Goal: Information Seeking & Learning: Check status

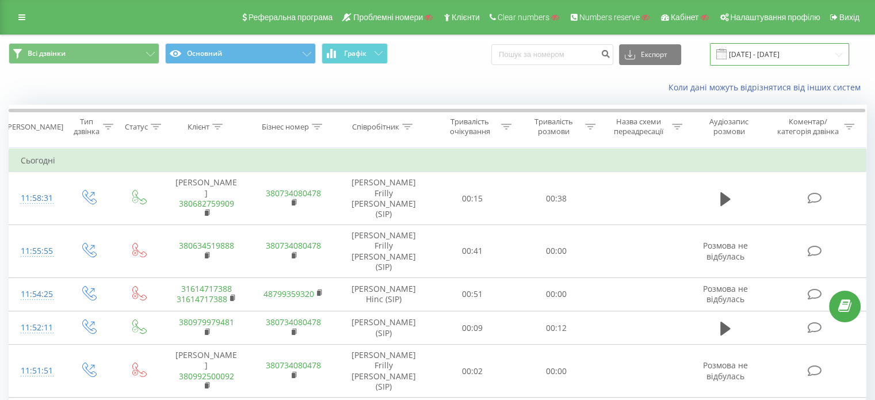
click at [775, 62] on input "21.07.2025 - 21.08.2025" at bounding box center [779, 54] width 139 height 22
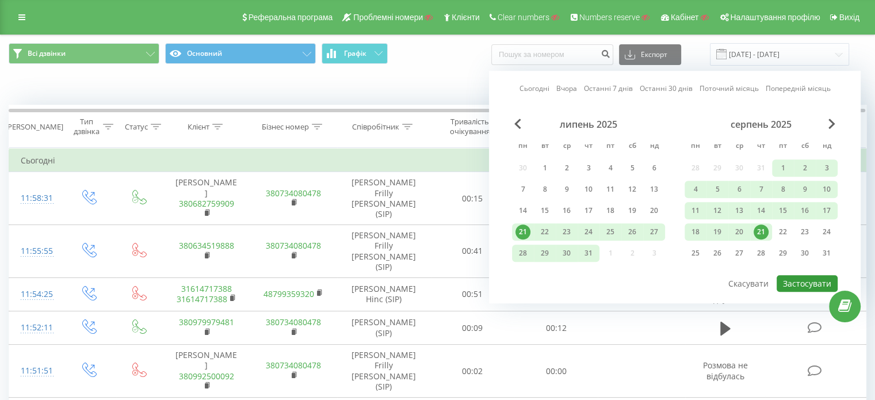
click at [801, 281] on button "Застосувати" at bounding box center [807, 283] width 61 height 17
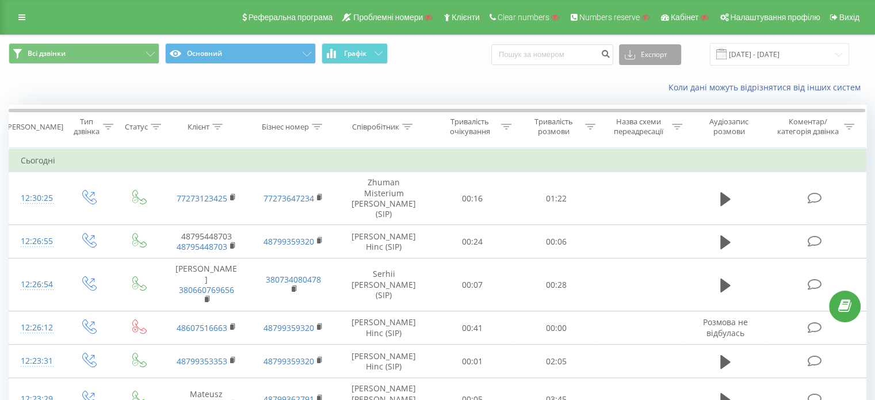
click at [670, 57] on button "Експорт" at bounding box center [650, 54] width 62 height 21
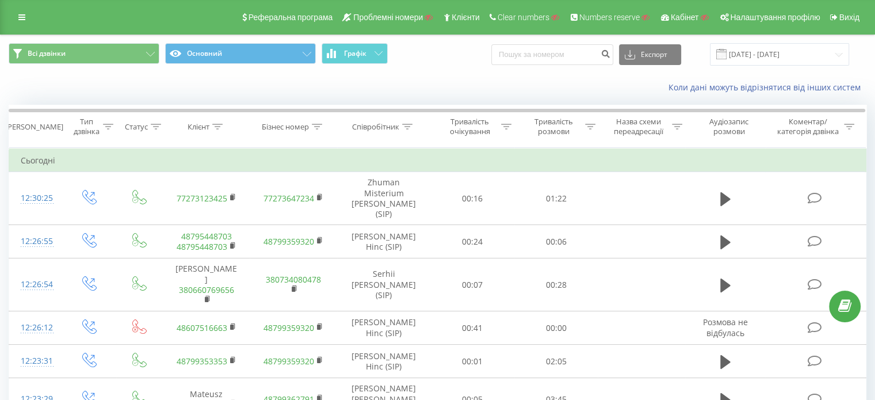
click at [585, 83] on div "Коли дані можуть відрізнятися вiд інших систем" at bounding box center [602, 88] width 546 height 12
click at [357, 55] on span "Графік" at bounding box center [355, 53] width 22 height 8
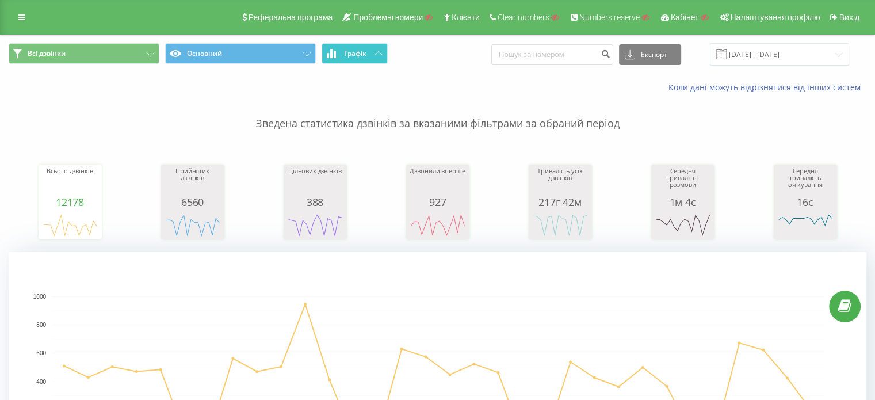
click at [380, 56] on button "Графік" at bounding box center [355, 53] width 66 height 21
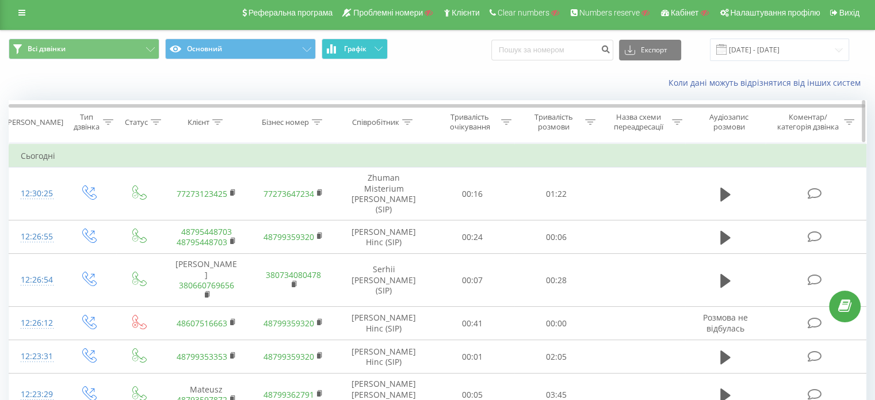
scroll to position [62, 0]
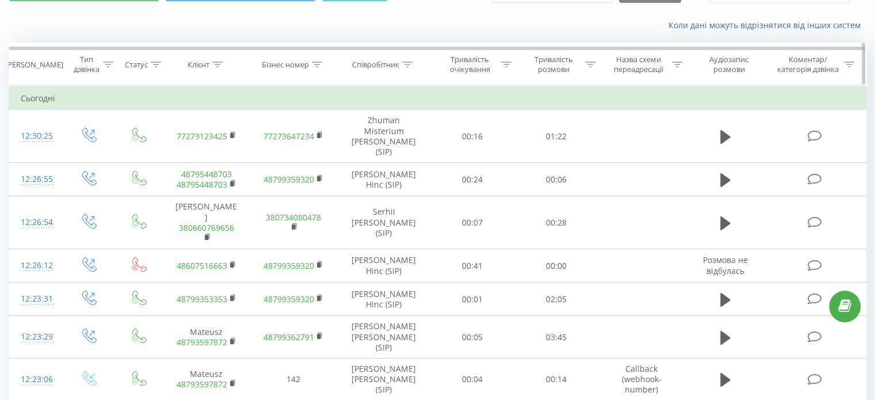
click at [211, 65] on div "Клієнт" at bounding box center [205, 65] width 35 height 10
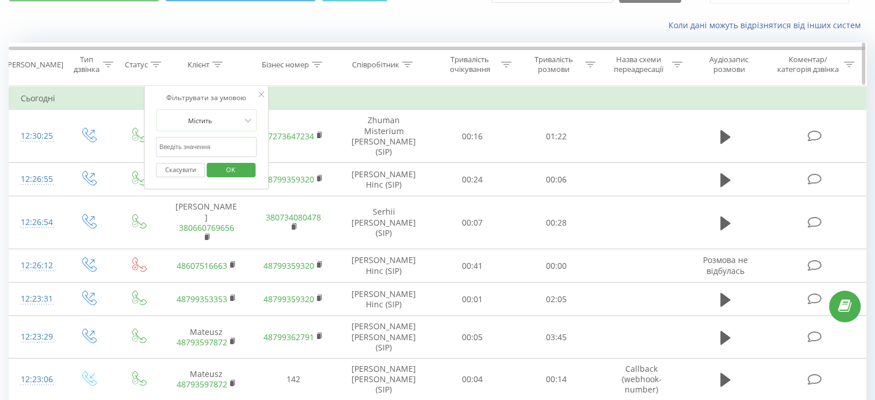
click at [403, 64] on icon at bounding box center [407, 65] width 10 height 6
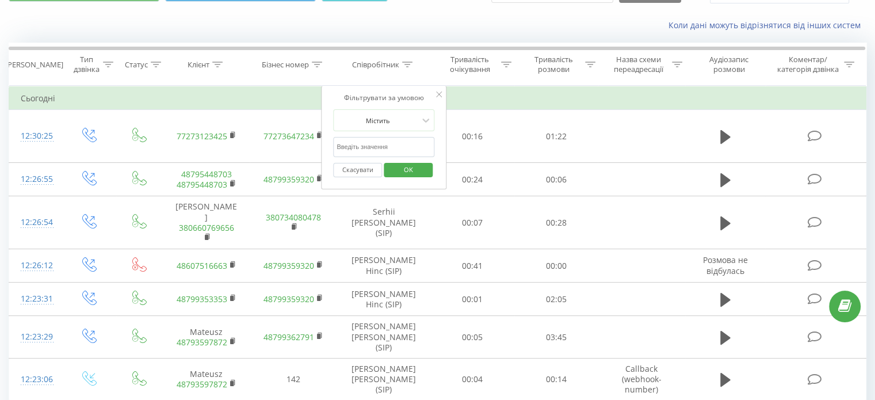
click at [362, 143] on input "text" at bounding box center [383, 147] width 101 height 20
type input "samantha"
click at [408, 166] on span "OK" at bounding box center [409, 170] width 32 height 18
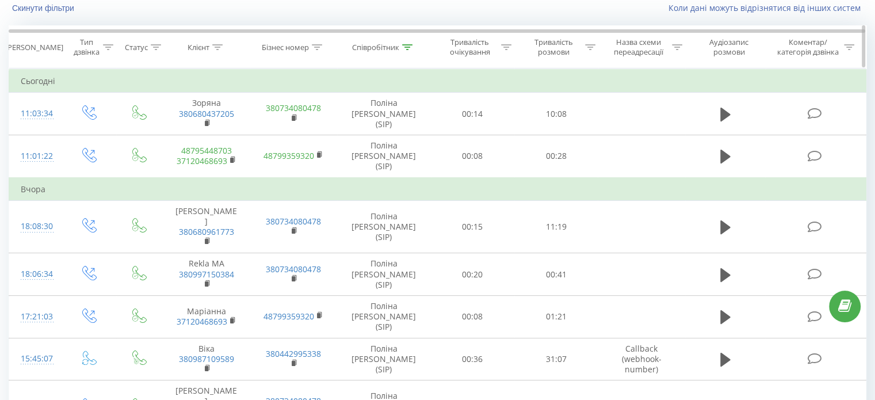
scroll to position [5, 0]
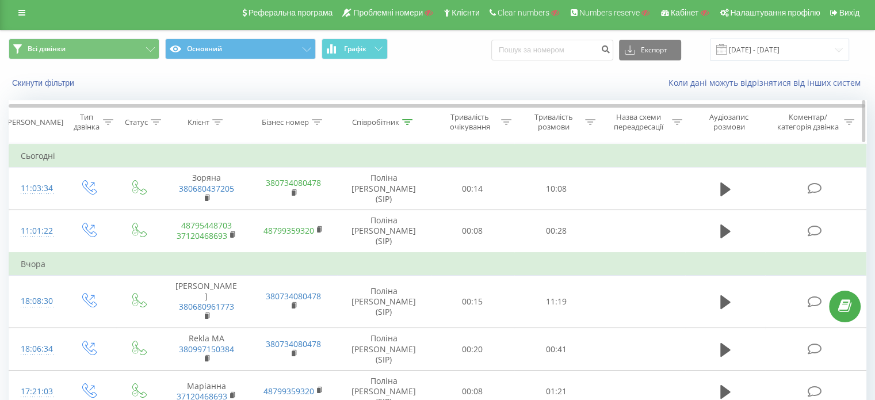
click at [411, 123] on icon at bounding box center [407, 122] width 10 height 6
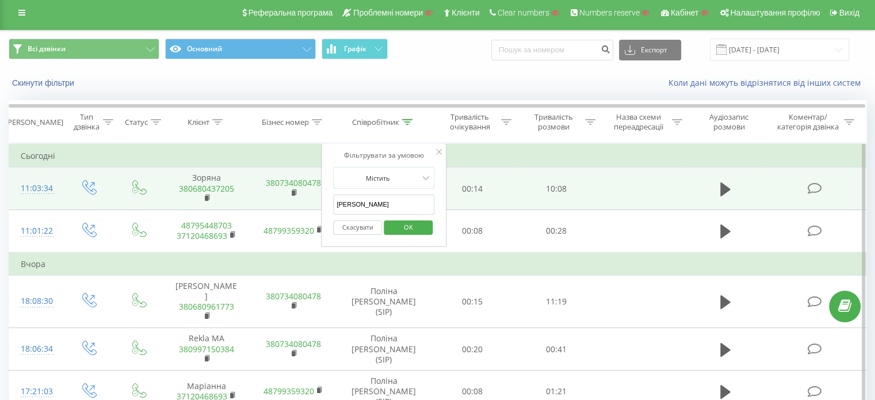
drag, startPoint x: 376, startPoint y: 204, endPoint x: 320, endPoint y: 204, distance: 55.8
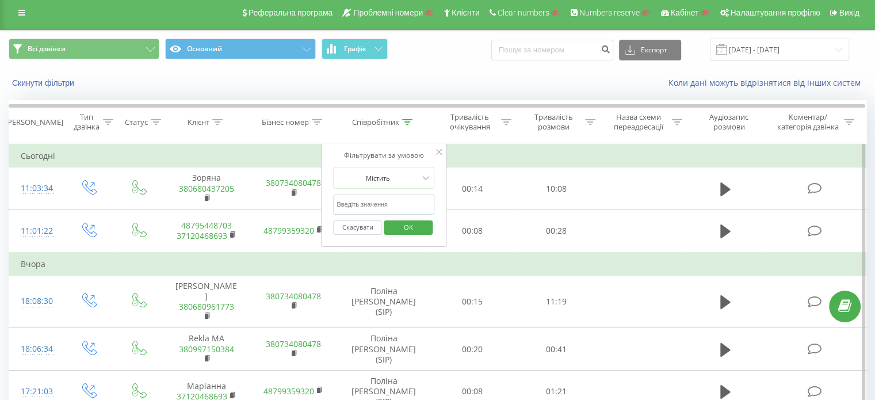
click at [428, 227] on button "OK" at bounding box center [408, 227] width 49 height 14
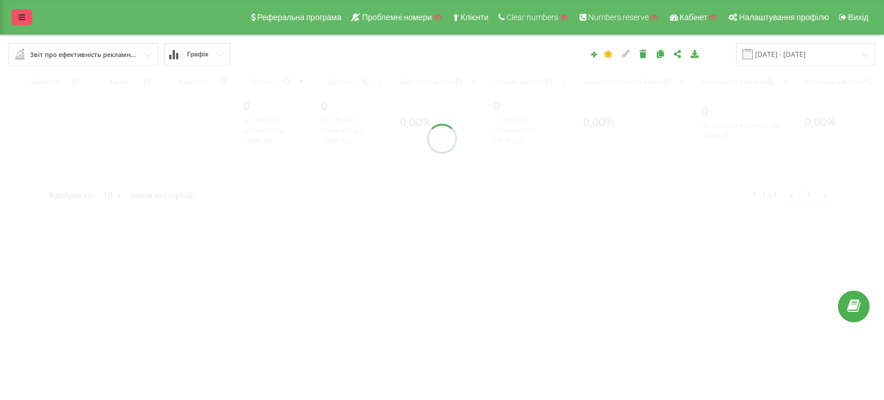
click at [16, 17] on link at bounding box center [22, 17] width 21 height 16
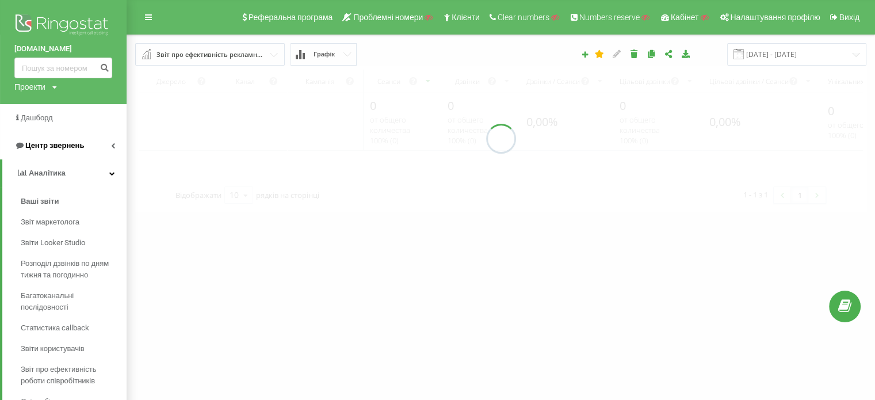
click at [46, 147] on span "Центр звернень" at bounding box center [54, 145] width 59 height 9
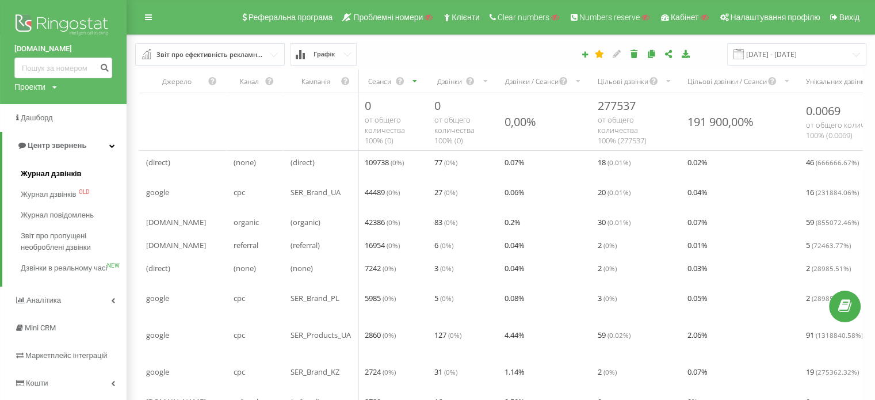
click at [49, 178] on span "Журнал дзвінків" at bounding box center [51, 174] width 61 height 12
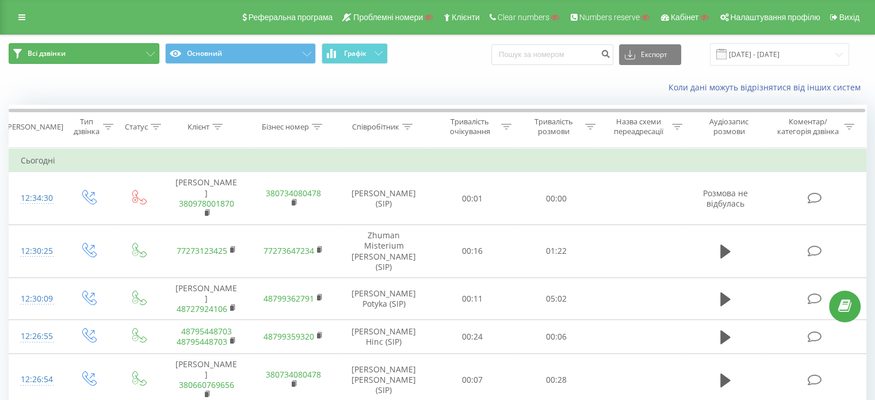
click at [79, 51] on button "Всі дзвінки" at bounding box center [84, 53] width 151 height 21
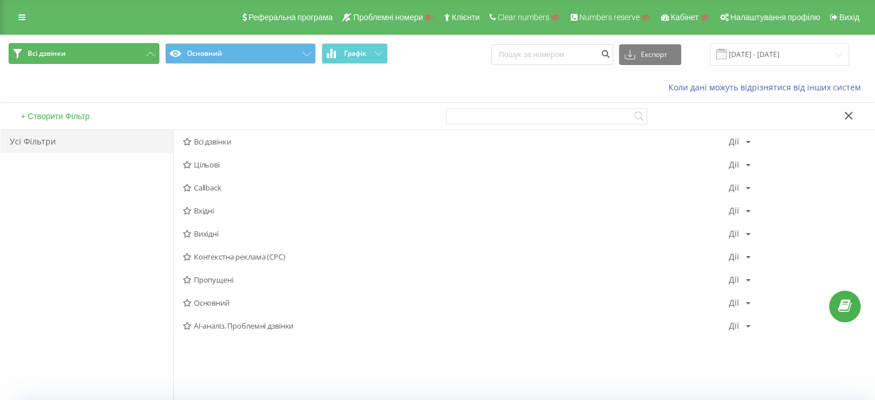
click at [143, 50] on button "Всі дзвінки" at bounding box center [84, 53] width 151 height 21
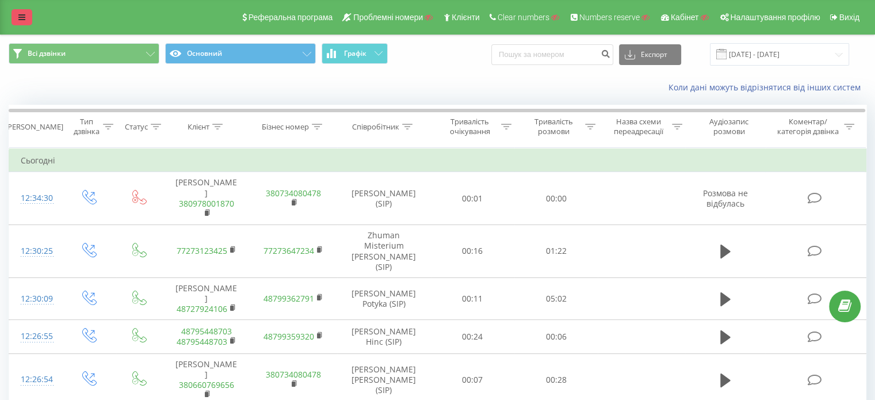
click at [17, 14] on link at bounding box center [22, 17] width 21 height 16
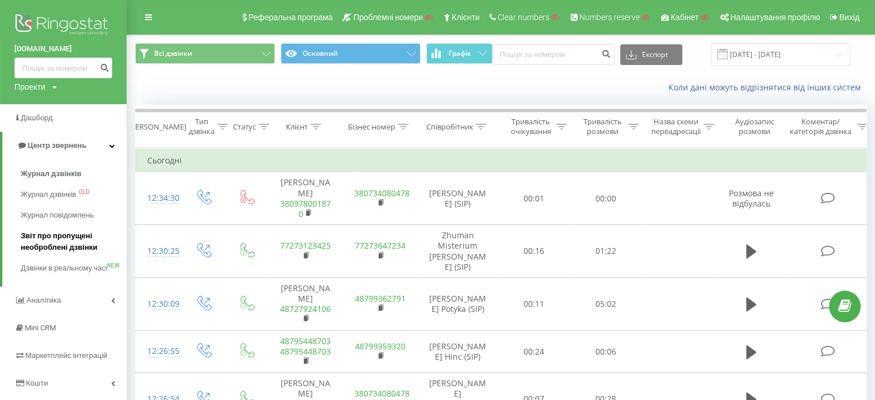
click at [60, 241] on span "Звіт про пропущені необроблені дзвінки" at bounding box center [71, 241] width 100 height 23
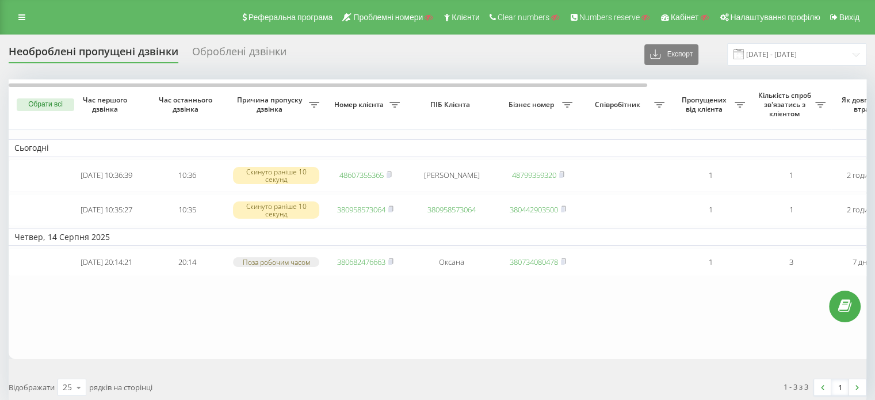
click at [237, 47] on div "Оброблені дзвінки" at bounding box center [239, 54] width 94 height 18
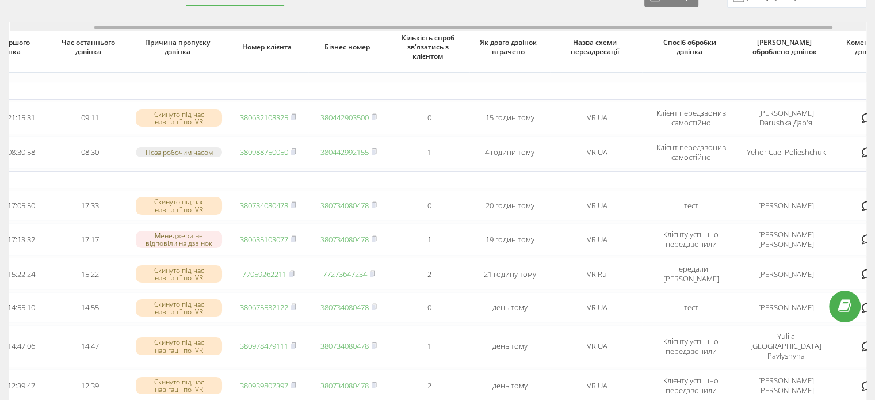
scroll to position [0, 101]
drag, startPoint x: 322, startPoint y: 26, endPoint x: 424, endPoint y: 46, distance: 103.7
click at [408, 26] on div at bounding box center [459, 27] width 738 height 3
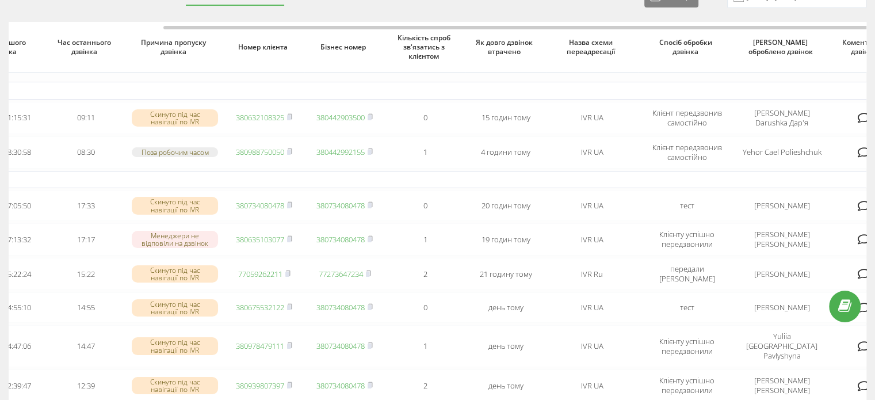
scroll to position [0, 138]
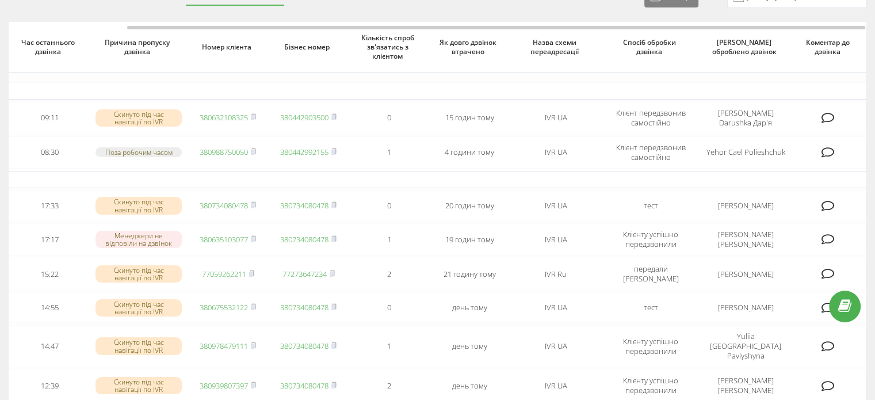
drag, startPoint x: 672, startPoint y: 30, endPoint x: 702, endPoint y: 31, distance: 30.5
click at [701, 31] on div "Час першого дзвінка Час останнього дзвінка Причина пропуску дзвінка Номер клієн…" at bounding box center [438, 337] width 858 height 631
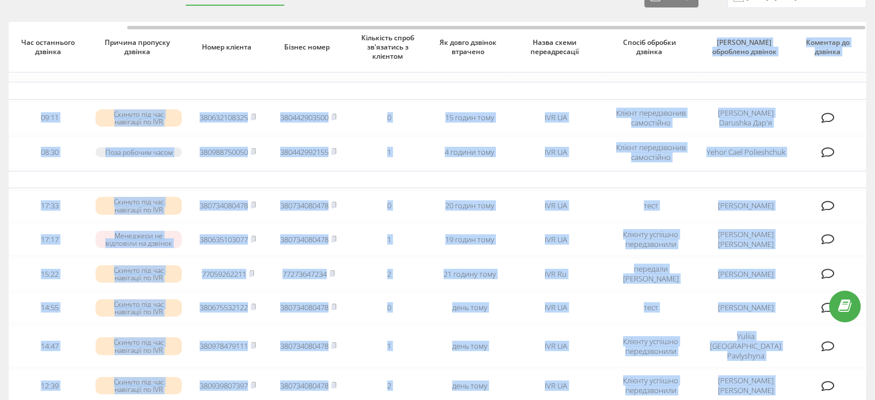
click at [731, 89] on td "Сьогодні" at bounding box center [369, 90] width 996 height 17
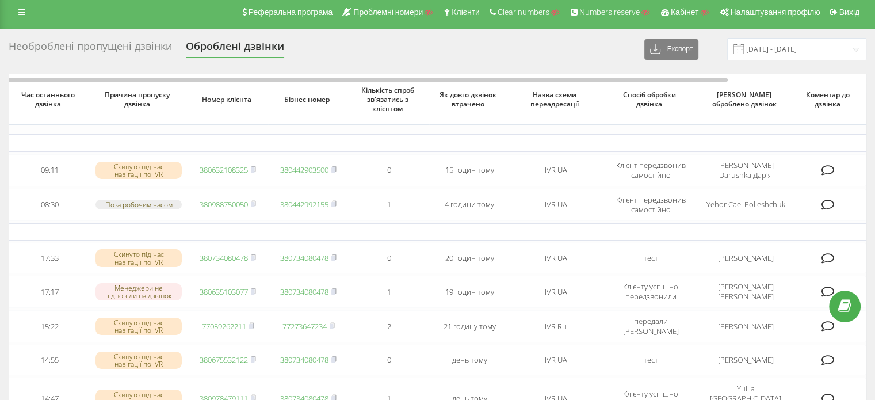
scroll to position [0, 0]
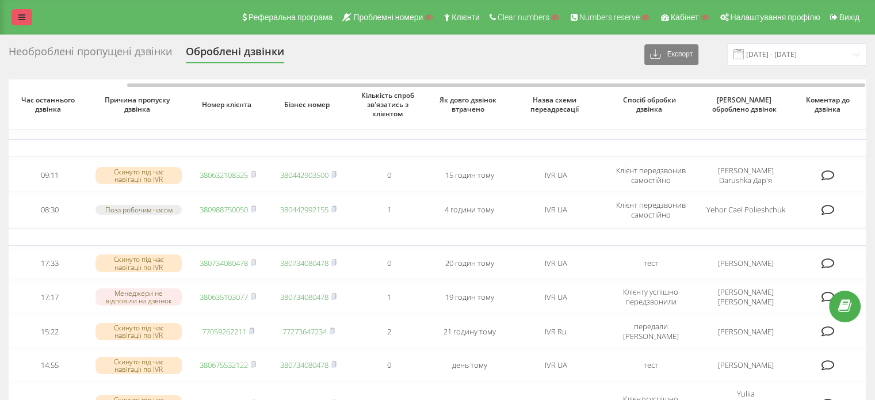
click at [25, 16] on link at bounding box center [22, 17] width 21 height 16
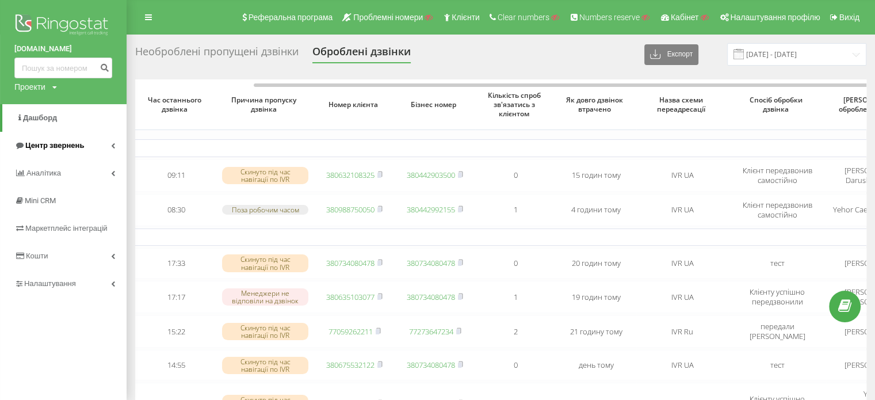
click at [70, 142] on span "Центр звернень" at bounding box center [54, 145] width 59 height 9
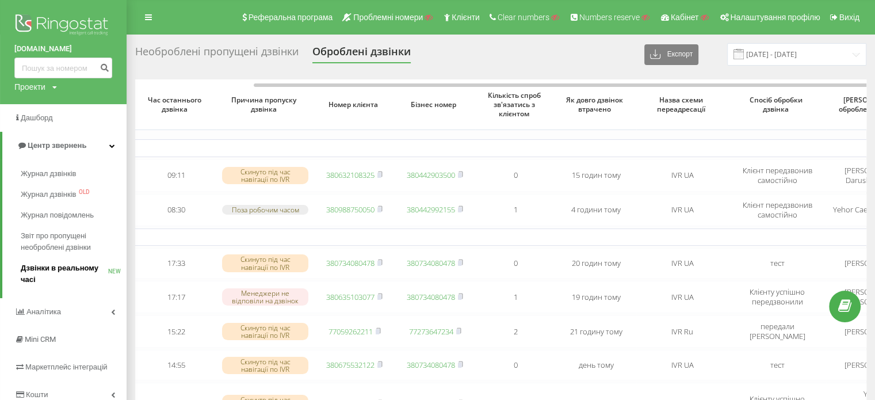
click at [48, 269] on span "Дзвінки в реальному часі" at bounding box center [64, 273] width 87 height 23
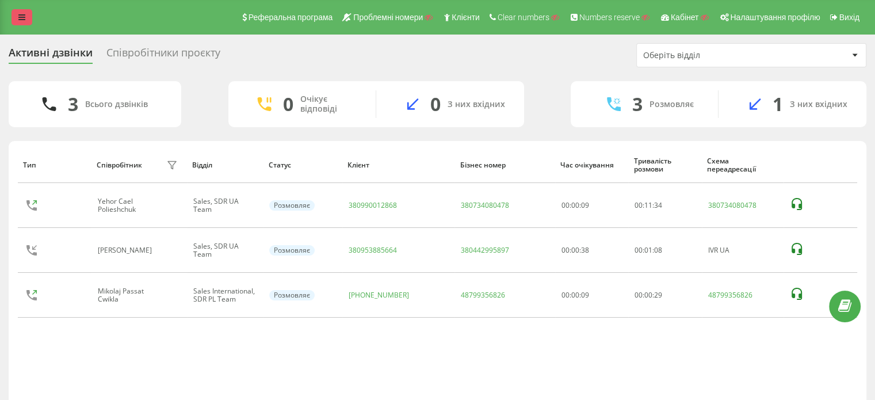
click at [23, 16] on icon at bounding box center [21, 17] width 7 height 8
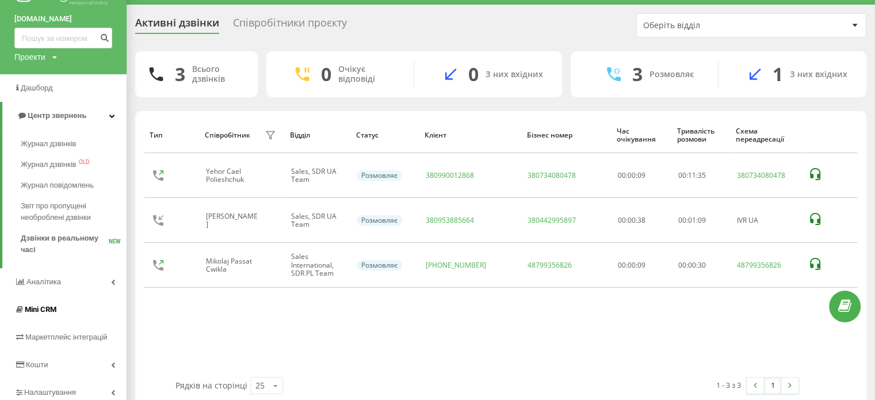
scroll to position [58, 0]
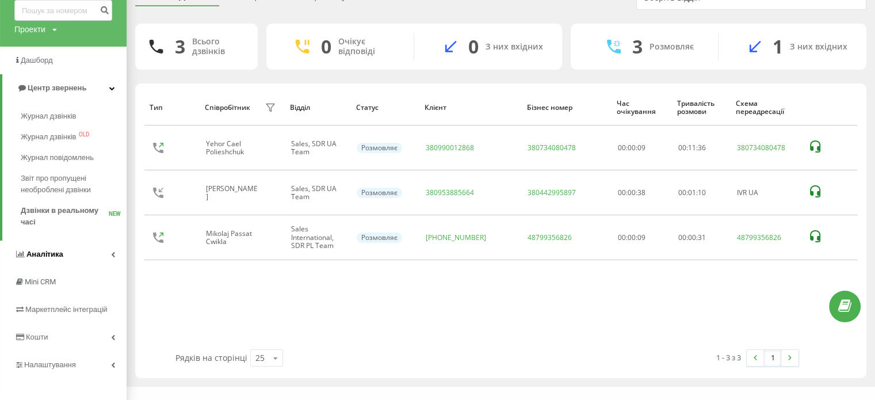
click at [57, 254] on span "Аналiтика" at bounding box center [44, 254] width 37 height 9
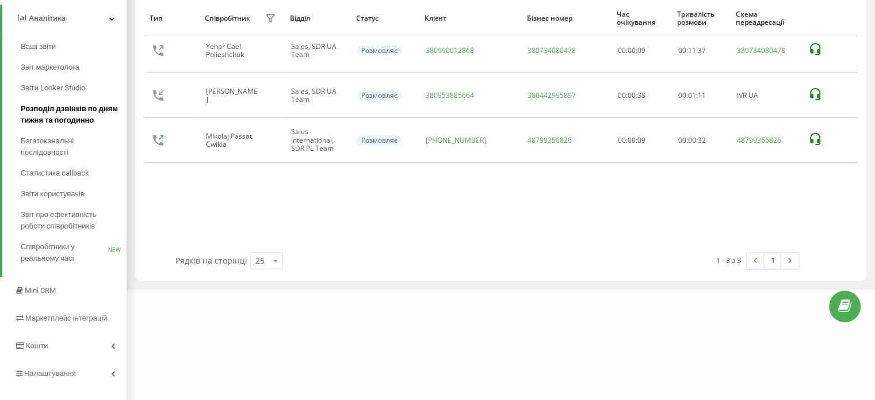
scroll to position [113, 0]
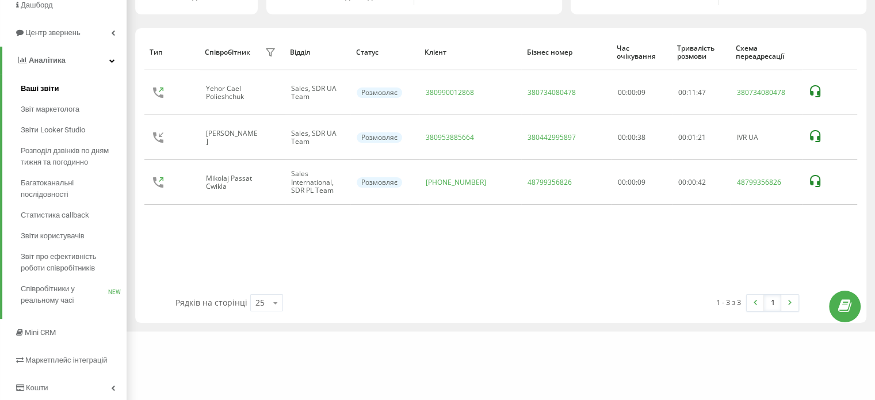
click at [51, 88] on span "Ваші звіти" at bounding box center [40, 89] width 39 height 12
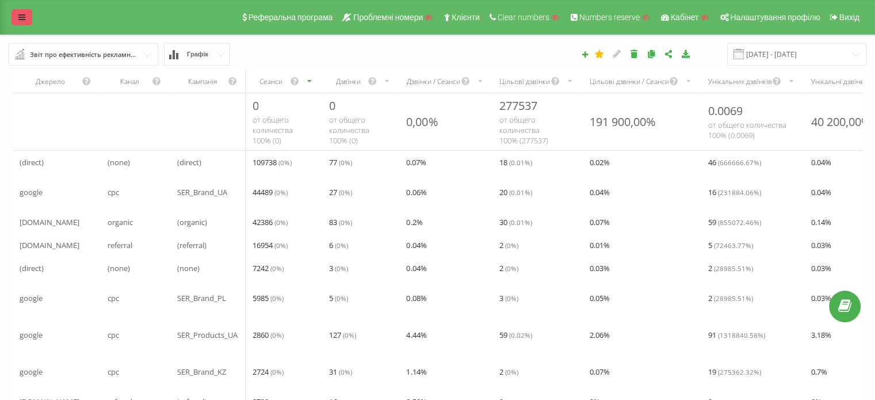
click at [18, 16] on icon at bounding box center [21, 17] width 7 height 8
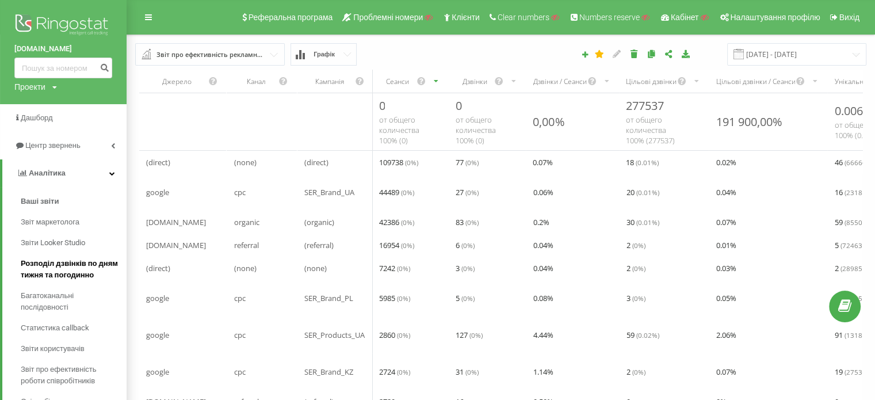
click at [58, 272] on span "Розподіл дзвінків по дням тижня та погодинно" at bounding box center [71, 269] width 100 height 23
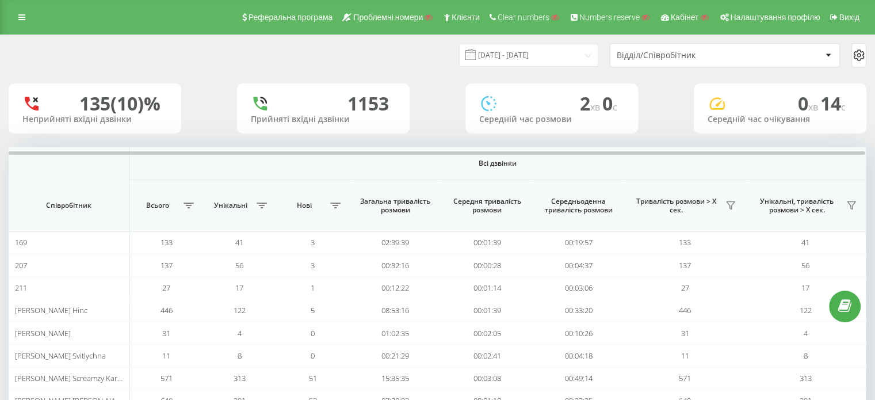
click at [682, 55] on div "Відділ/Співробітник" at bounding box center [686, 56] width 138 height 10
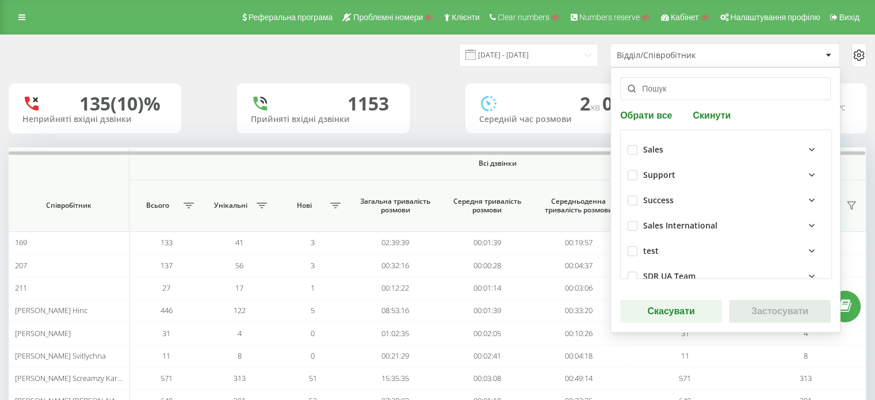
click at [643, 148] on div "Sales" at bounding box center [653, 150] width 20 height 10
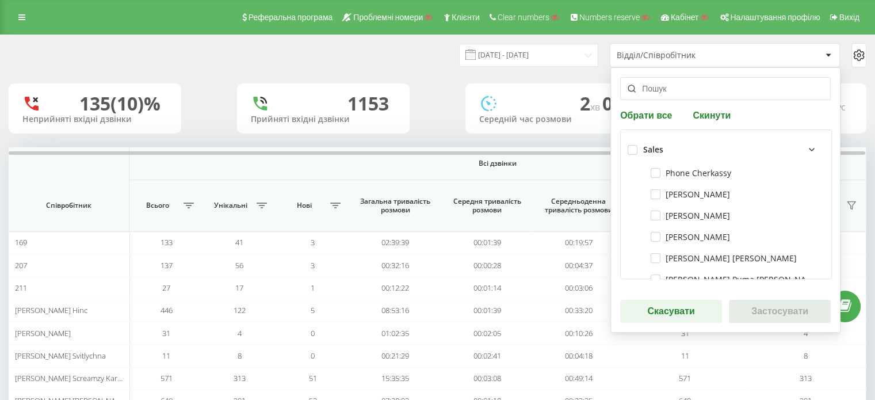
click at [634, 150] on div "Sales" at bounding box center [726, 149] width 197 height 25
click at [631, 145] on label at bounding box center [633, 145] width 10 height 0
checkbox input "true"
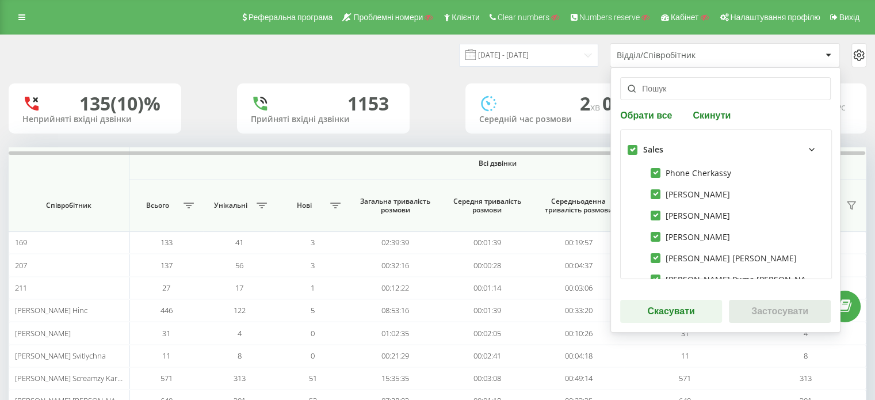
checkbox input "true"
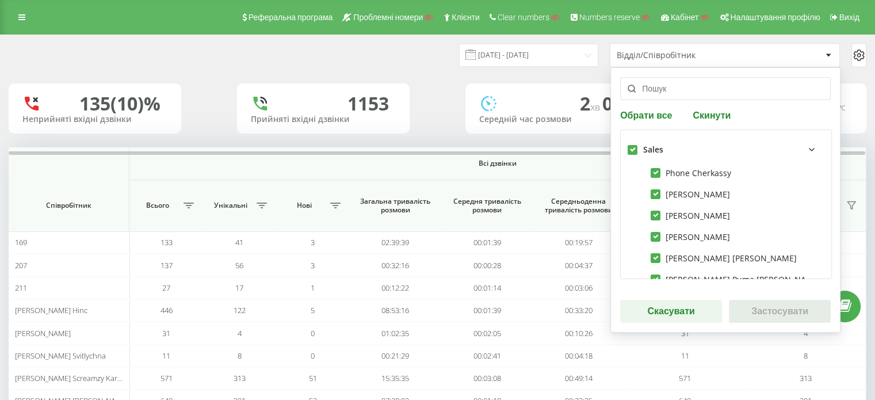
checkbox input "true"
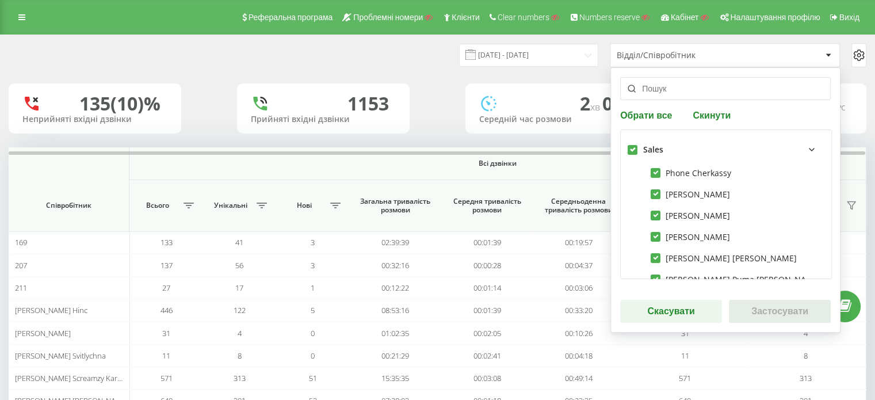
checkbox input "true"
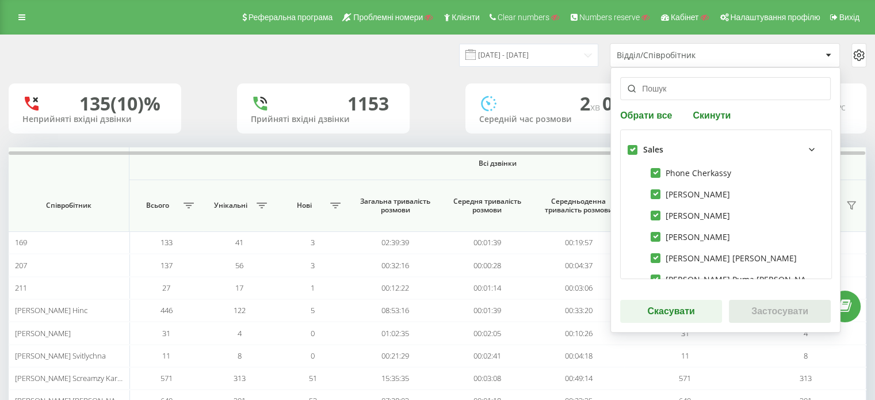
checkbox input "true"
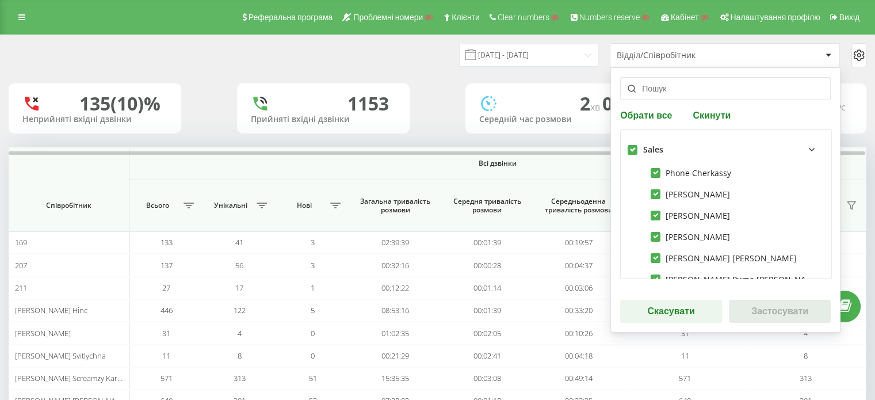
checkbox input "true"
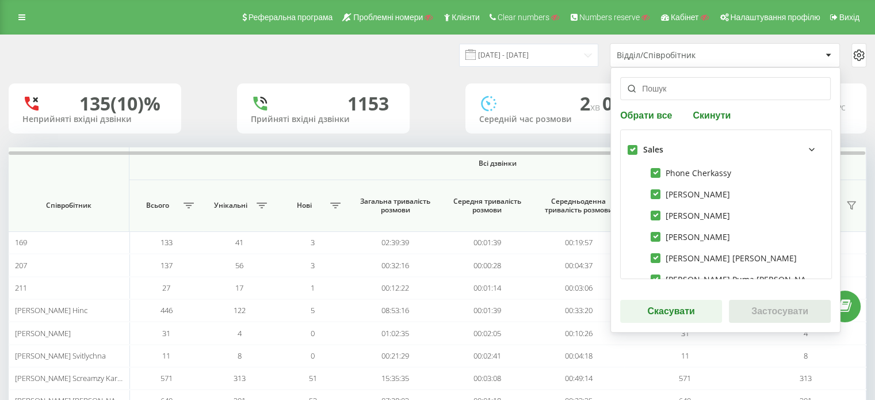
checkbox input "true"
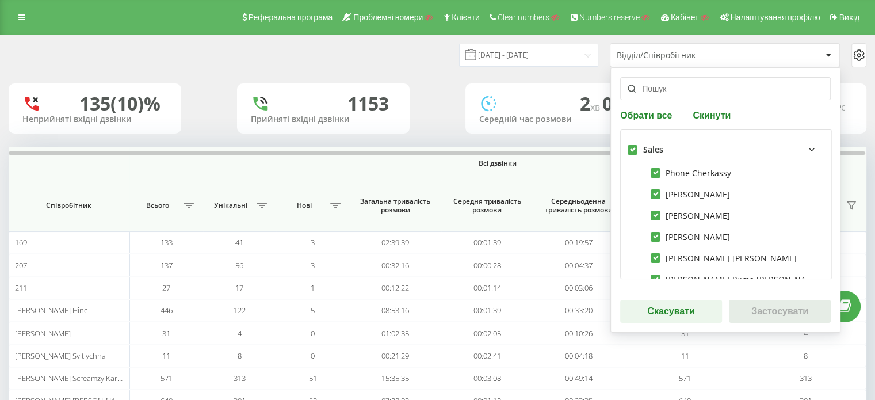
checkbox input "true"
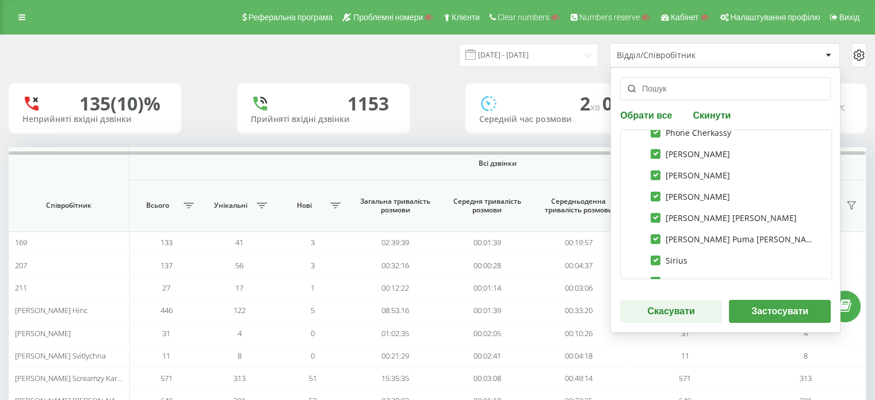
scroll to position [58, 0]
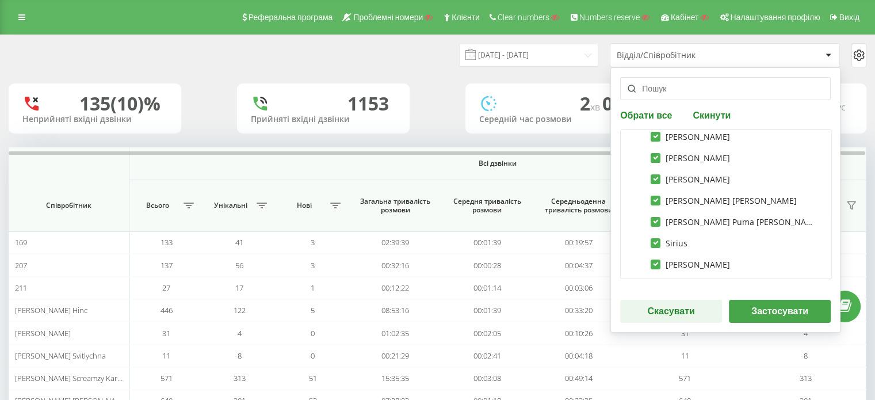
click at [783, 318] on button "Застосувати" at bounding box center [780, 311] width 102 height 23
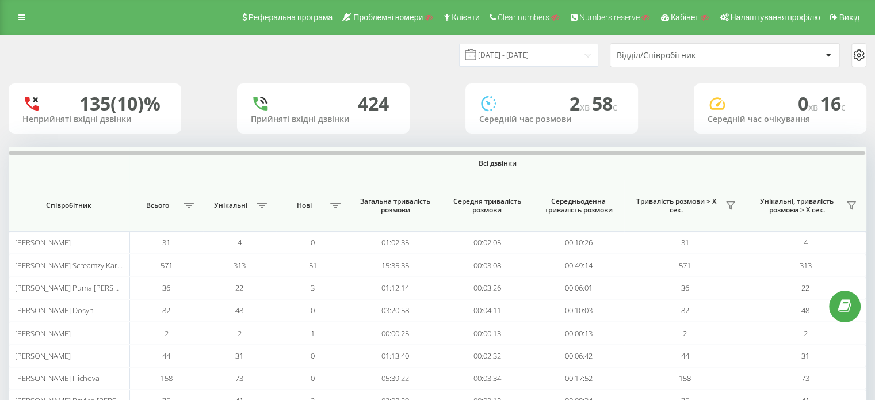
click at [864, 52] on icon at bounding box center [859, 55] width 14 height 14
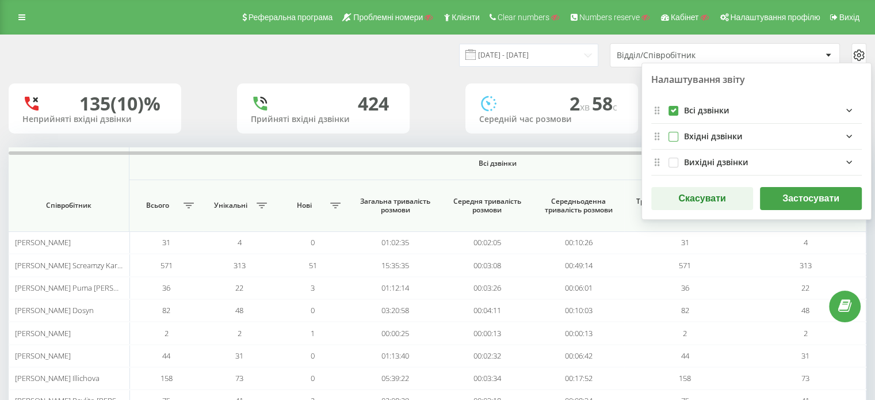
click at [672, 132] on label "incomingFields quote list" at bounding box center [674, 132] width 10 height 0
checkbox input "true"
click at [672, 158] on label "outgoingFields quote list" at bounding box center [674, 158] width 10 height 0
checkbox input "true"
click at [672, 130] on div "Вхідні дзвінки" at bounding box center [756, 137] width 211 height 26
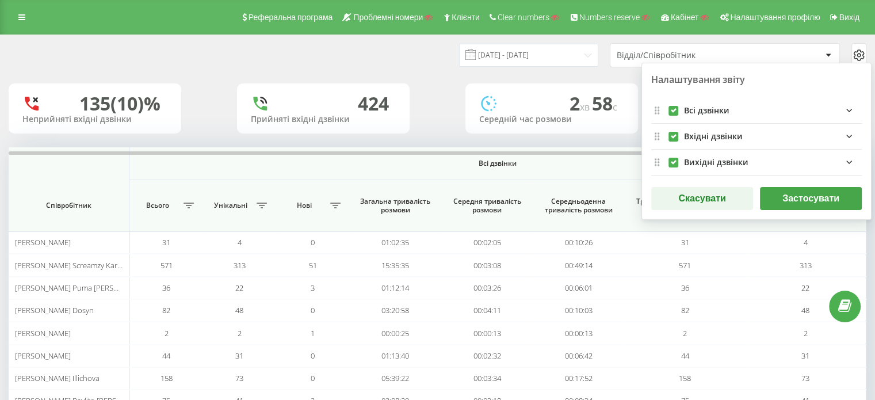
click at [671, 106] on label "allFields quote list" at bounding box center [674, 106] width 10 height 0
checkbox input "false"
click at [671, 132] on label "incomingFields quote list" at bounding box center [674, 132] width 10 height 0
checkbox input "false"
click at [806, 200] on button "Застосувати" at bounding box center [811, 198] width 102 height 23
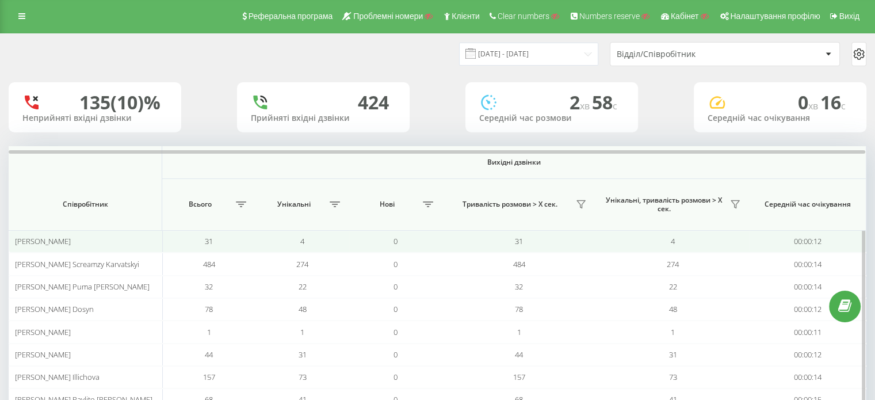
scroll to position [0, 0]
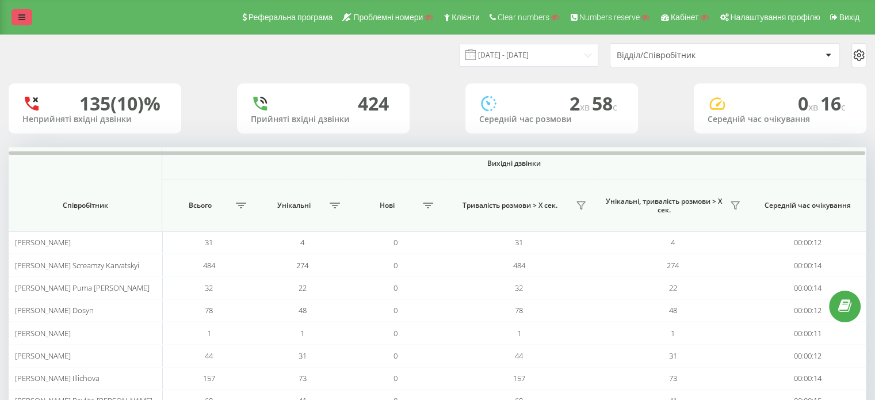
click at [20, 13] on icon at bounding box center [21, 17] width 7 height 8
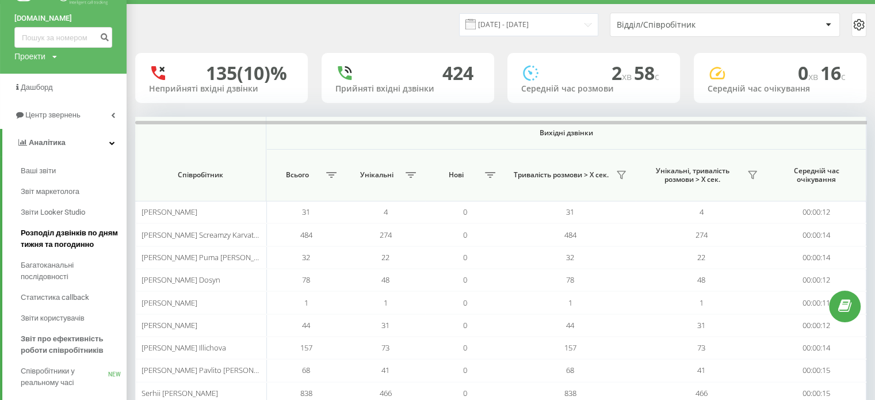
scroll to position [115, 0]
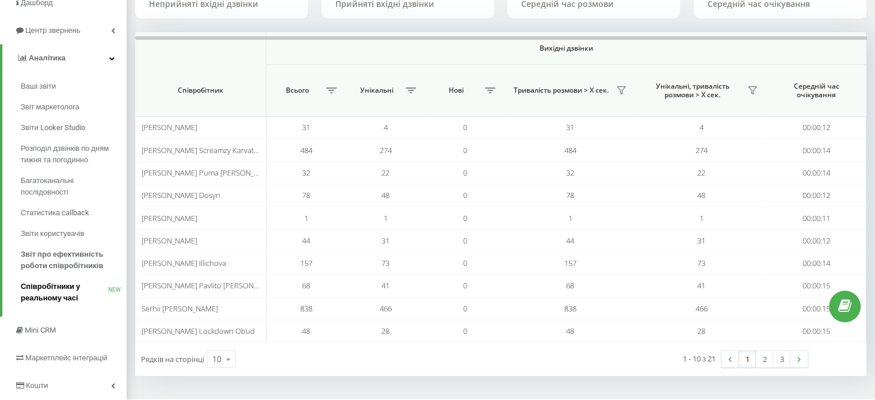
click at [40, 302] on span "Співробітники у реальному часі" at bounding box center [64, 292] width 87 height 23
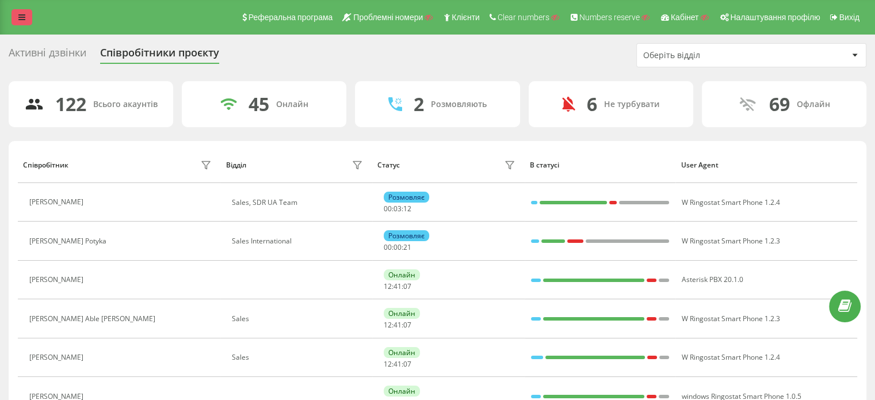
click at [25, 13] on link at bounding box center [22, 17] width 21 height 16
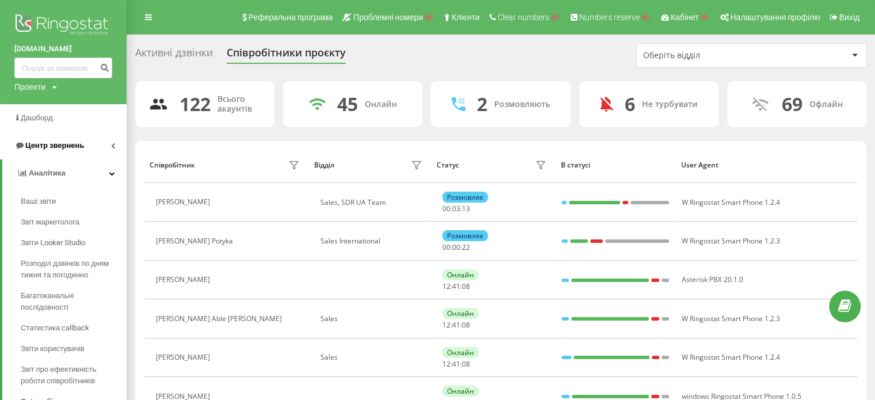
click at [83, 144] on link "Центр звернень" at bounding box center [63, 146] width 127 height 28
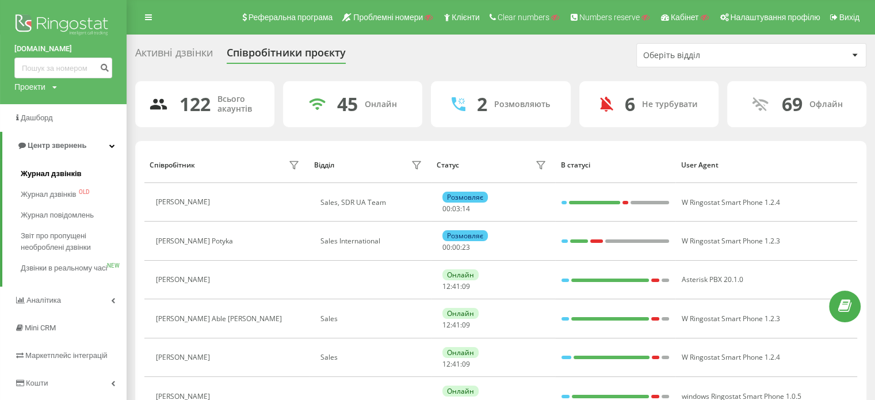
click at [49, 170] on span "Журнал дзвінків" at bounding box center [51, 174] width 61 height 12
